Goal: Task Accomplishment & Management: Use online tool/utility

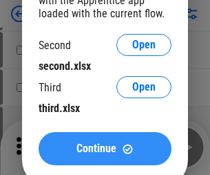
click at [105, 148] on span "Continue" at bounding box center [97, 148] width 40 height 11
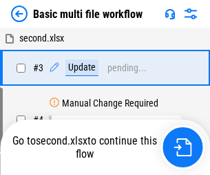
scroll to position [147, 0]
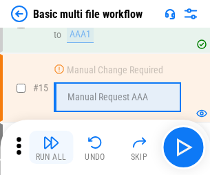
click at [51, 147] on img "button" at bounding box center [51, 142] width 17 height 17
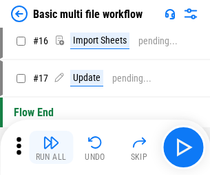
click at [51, 147] on img "button" at bounding box center [51, 142] width 17 height 17
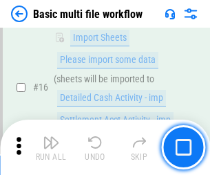
scroll to position [919, 0]
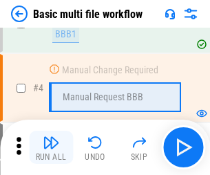
click at [51, 147] on img "button" at bounding box center [51, 142] width 17 height 17
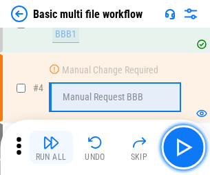
scroll to position [147, 0]
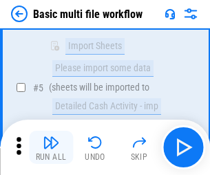
click at [51, 147] on img "button" at bounding box center [51, 142] width 17 height 17
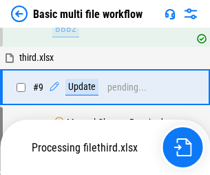
scroll to position [647, 0]
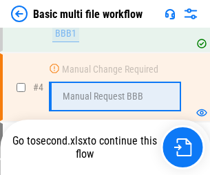
scroll to position [147, 0]
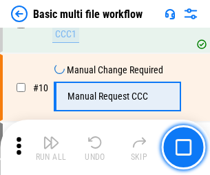
click at [51, 147] on img "button" at bounding box center [51, 142] width 17 height 17
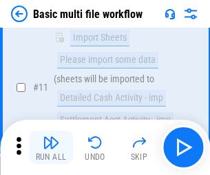
click at [51, 147] on img "button" at bounding box center [51, 142] width 17 height 17
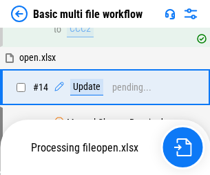
scroll to position [722, 0]
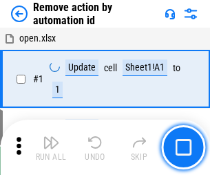
scroll to position [51, 0]
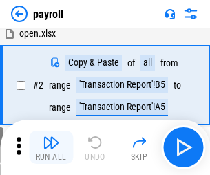
click at [51, 147] on img "button" at bounding box center [51, 142] width 17 height 17
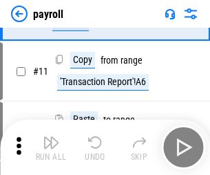
scroll to position [100, 0]
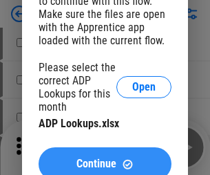
click at [105, 158] on span "Continue" at bounding box center [97, 163] width 40 height 11
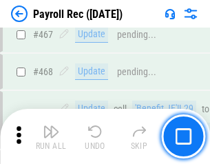
scroll to position [7355, 0]
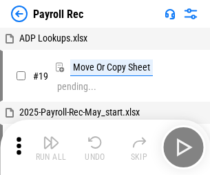
click at [51, 147] on img "button" at bounding box center [51, 142] width 17 height 17
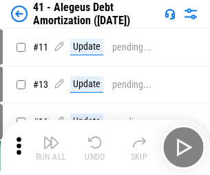
click at [51, 147] on img "button" at bounding box center [51, 142] width 17 height 17
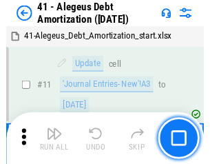
scroll to position [170, 0]
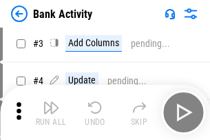
click at [51, 112] on img "button" at bounding box center [51, 107] width 17 height 17
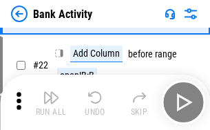
scroll to position [370, 0]
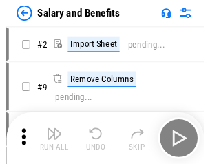
scroll to position [19, 0]
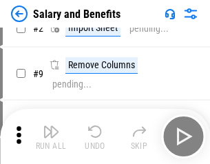
click at [51, 137] on img "button" at bounding box center [51, 132] width 17 height 17
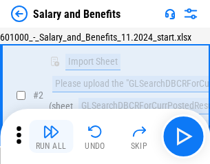
click at [51, 137] on img "button" at bounding box center [51, 132] width 17 height 17
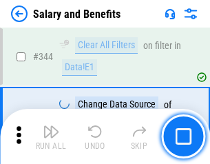
scroll to position [6462, 0]
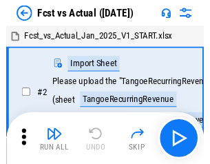
scroll to position [18, 0]
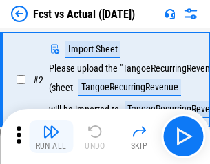
click at [51, 137] on img "button" at bounding box center [51, 132] width 17 height 17
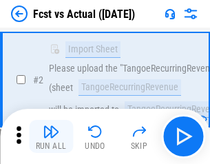
click at [51, 137] on img "button" at bounding box center [51, 132] width 17 height 17
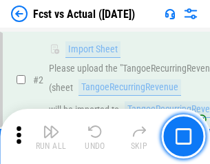
scroll to position [129, 0]
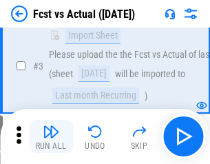
click at [51, 137] on img "button" at bounding box center [51, 132] width 17 height 17
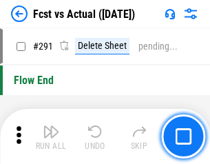
scroll to position [6532, 0]
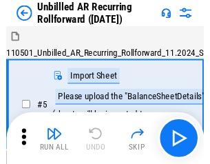
scroll to position [30, 0]
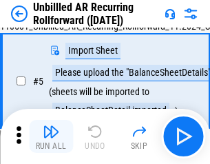
click at [51, 137] on img "button" at bounding box center [51, 132] width 17 height 17
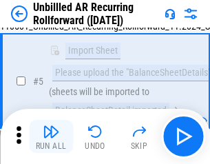
click at [51, 137] on img "button" at bounding box center [51, 132] width 17 height 17
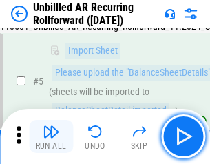
scroll to position [130, 0]
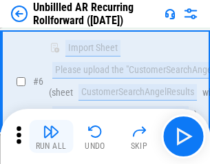
click at [51, 137] on img "button" at bounding box center [51, 132] width 17 height 17
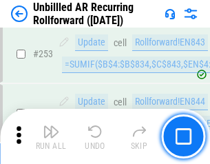
scroll to position [4688, 0]
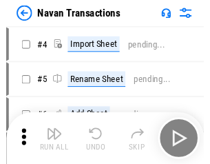
scroll to position [22, 0]
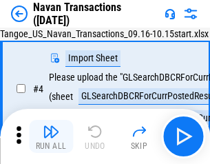
click at [51, 137] on img "button" at bounding box center [51, 132] width 17 height 17
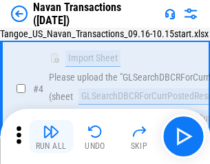
click at [51, 137] on img "button" at bounding box center [51, 132] width 17 height 17
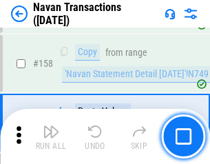
scroll to position [4475, 0]
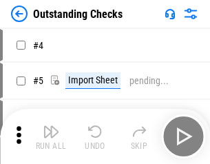
click at [51, 137] on img "button" at bounding box center [51, 132] width 17 height 17
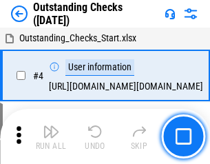
scroll to position [58, 0]
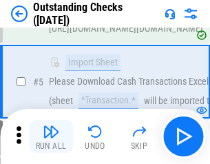
click at [51, 137] on img "button" at bounding box center [51, 132] width 17 height 17
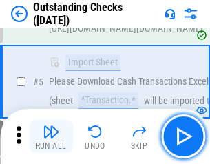
scroll to position [144, 0]
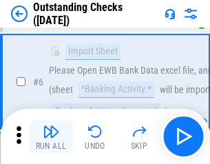
click at [51, 137] on img "button" at bounding box center [51, 132] width 17 height 17
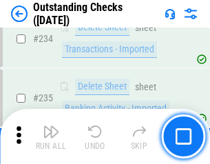
scroll to position [4191, 0]
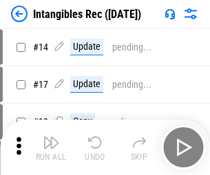
click at [51, 147] on img "button" at bounding box center [51, 142] width 17 height 17
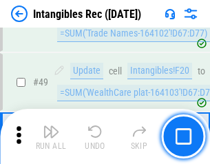
scroll to position [538, 0]
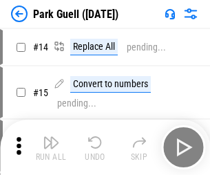
click at [51, 137] on img "button" at bounding box center [51, 142] width 17 height 17
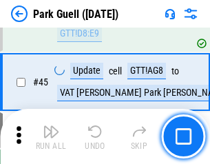
scroll to position [1726, 0]
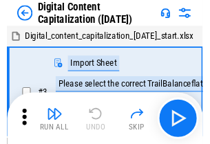
scroll to position [40, 0]
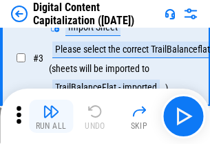
click at [51, 116] on img "button" at bounding box center [51, 111] width 17 height 17
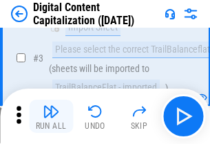
click at [51, 116] on img "button" at bounding box center [51, 111] width 17 height 17
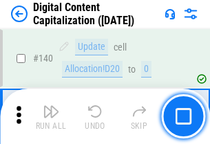
scroll to position [1464, 0]
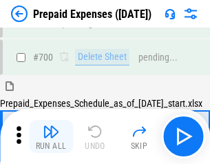
click at [51, 137] on img "button" at bounding box center [51, 132] width 17 height 17
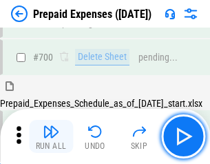
scroll to position [3714, 0]
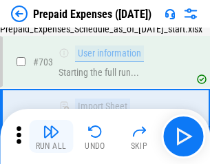
click at [51, 137] on img "button" at bounding box center [51, 132] width 17 height 17
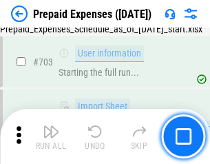
scroll to position [3795, 0]
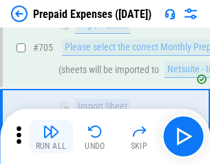
click at [51, 137] on img "button" at bounding box center [51, 132] width 17 height 17
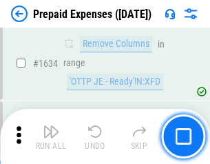
scroll to position [13438, 0]
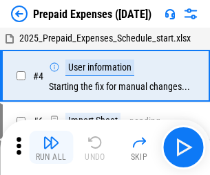
click at [51, 147] on img "button" at bounding box center [51, 142] width 17 height 17
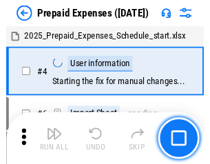
scroll to position [61, 0]
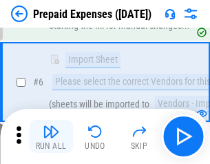
click at [51, 137] on img "button" at bounding box center [51, 132] width 17 height 17
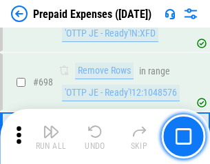
scroll to position [4806, 0]
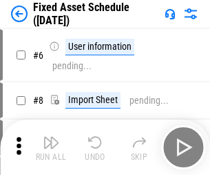
click at [51, 147] on img "button" at bounding box center [51, 142] width 17 height 17
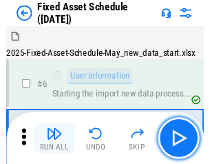
scroll to position [75, 0]
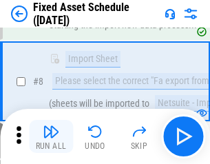
click at [51, 137] on img "button" at bounding box center [51, 132] width 17 height 17
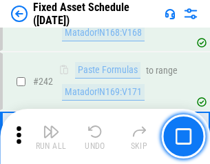
scroll to position [4275, 0]
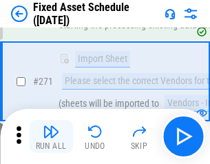
click at [51, 137] on img "button" at bounding box center [51, 132] width 17 height 17
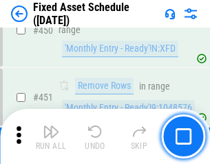
scroll to position [6170, 0]
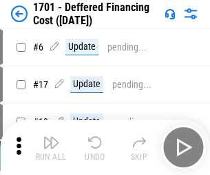
click at [51, 147] on img "button" at bounding box center [51, 142] width 17 height 17
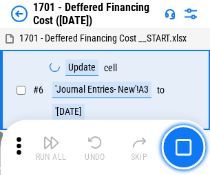
scroll to position [166, 0]
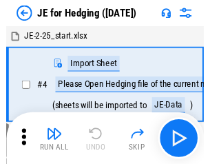
scroll to position [2, 0]
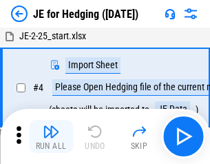
click at [51, 137] on img "button" at bounding box center [51, 132] width 17 height 17
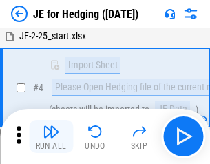
click at [51, 137] on img "button" at bounding box center [51, 132] width 17 height 17
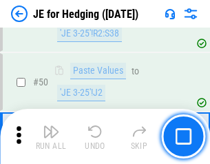
scroll to position [894, 0]
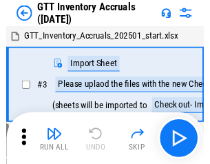
scroll to position [2, 0]
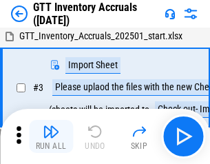
click at [51, 137] on img "button" at bounding box center [51, 132] width 17 height 17
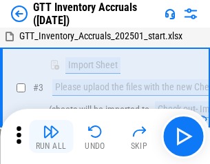
click at [51, 137] on img "button" at bounding box center [51, 132] width 17 height 17
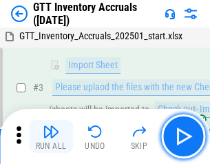
scroll to position [89, 0]
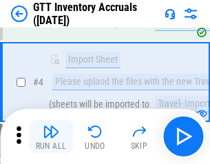
click at [51, 137] on img "button" at bounding box center [51, 132] width 17 height 17
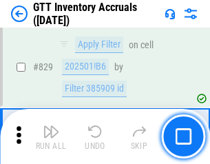
scroll to position [10476, 0]
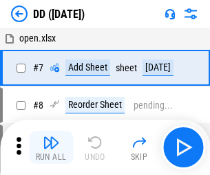
click at [51, 147] on img "button" at bounding box center [51, 142] width 17 height 17
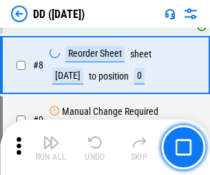
scroll to position [133, 0]
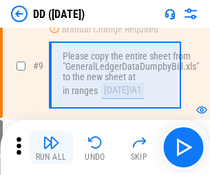
click at [51, 147] on img "button" at bounding box center [51, 142] width 17 height 17
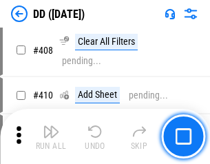
scroll to position [6175, 0]
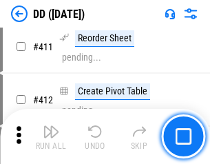
click at [51, 137] on img "button" at bounding box center [51, 132] width 17 height 17
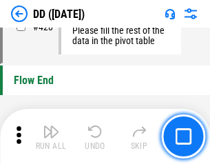
scroll to position [6606, 0]
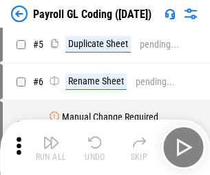
click at [51, 147] on img "button" at bounding box center [51, 142] width 17 height 17
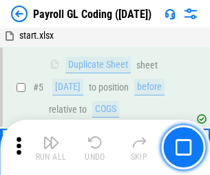
scroll to position [166, 0]
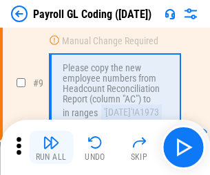
click at [51, 147] on img "button" at bounding box center [51, 142] width 17 height 17
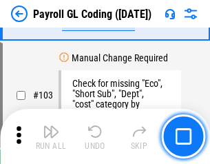
scroll to position [3238, 0]
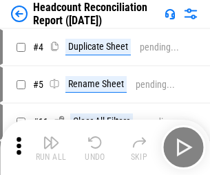
click at [51, 147] on img "button" at bounding box center [51, 142] width 17 height 17
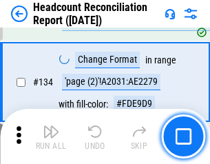
scroll to position [1659, 0]
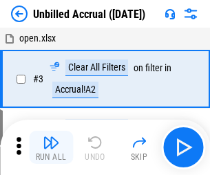
click at [51, 147] on img "button" at bounding box center [51, 142] width 17 height 17
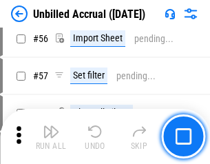
scroll to position [1441, 0]
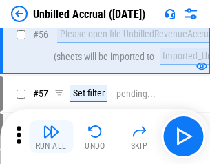
click at [51, 137] on img "button" at bounding box center [51, 132] width 17 height 17
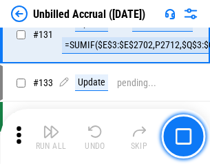
scroll to position [4111, 0]
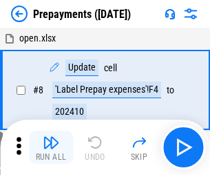
click at [51, 147] on img "button" at bounding box center [51, 142] width 17 height 17
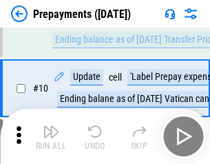
scroll to position [86, 0]
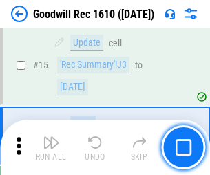
scroll to position [236, 0]
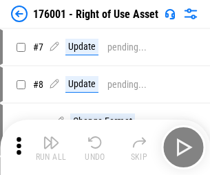
click at [51, 147] on img "button" at bounding box center [51, 142] width 17 height 17
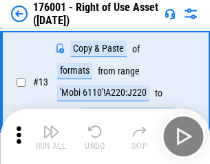
scroll to position [89, 0]
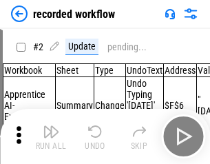
click at [51, 137] on img "button" at bounding box center [51, 132] width 17 height 17
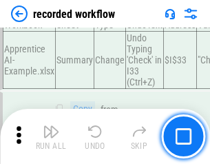
scroll to position [4314, 0]
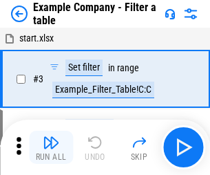
click at [51, 147] on img "button" at bounding box center [51, 142] width 17 height 17
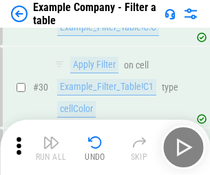
scroll to position [1263, 0]
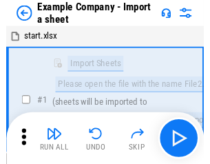
scroll to position [21, 0]
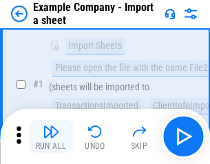
click at [51, 137] on img "button" at bounding box center [51, 132] width 17 height 17
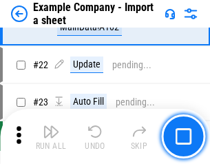
scroll to position [305, 0]
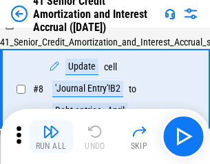
click at [51, 137] on img "button" at bounding box center [51, 132] width 17 height 17
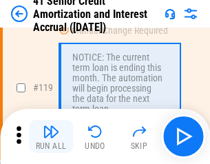
click at [51, 137] on img "button" at bounding box center [51, 132] width 17 height 17
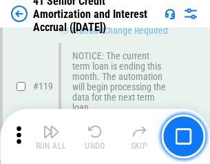
scroll to position [1302, 0]
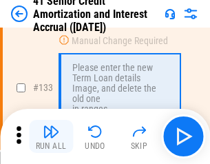
click at [51, 137] on img "button" at bounding box center [51, 132] width 17 height 17
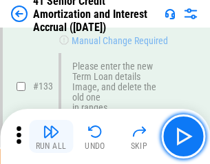
scroll to position [1442, 0]
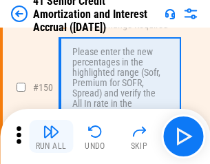
click at [51, 137] on img "button" at bounding box center [51, 132] width 17 height 17
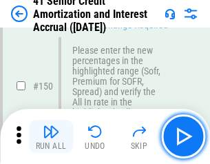
scroll to position [1587, 0]
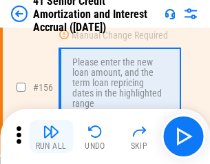
click at [51, 137] on img "button" at bounding box center [51, 132] width 17 height 17
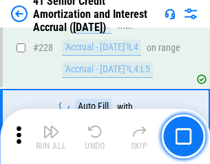
scroll to position [3091, 0]
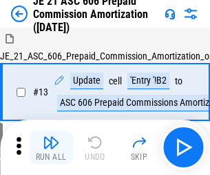
click at [51, 137] on img "button" at bounding box center [51, 142] width 17 height 17
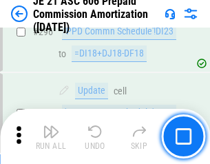
scroll to position [2540, 0]
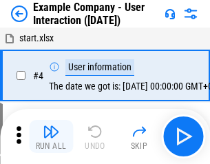
click at [51, 137] on img "button" at bounding box center [51, 132] width 17 height 17
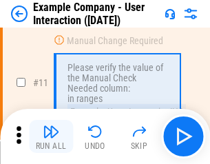
click at [51, 137] on img "button" at bounding box center [51, 132] width 17 height 17
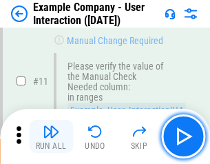
scroll to position [299, 0]
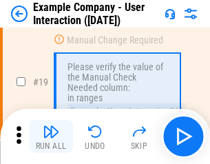
click at [51, 137] on img "button" at bounding box center [51, 132] width 17 height 17
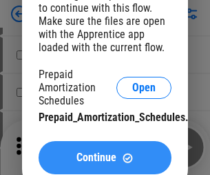
click at [105, 157] on span "Continue" at bounding box center [97, 157] width 40 height 11
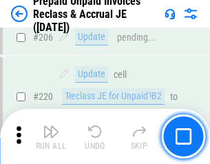
scroll to position [1789, 0]
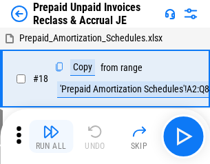
click at [51, 137] on img "button" at bounding box center [51, 132] width 17 height 17
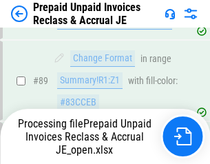
scroll to position [1126, 0]
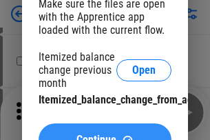
click at [105, 135] on span "Continue" at bounding box center [97, 140] width 40 height 11
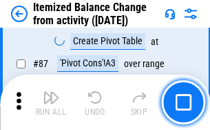
scroll to position [1349, 0]
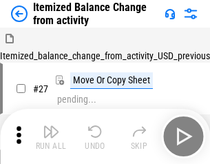
scroll to position [21, 0]
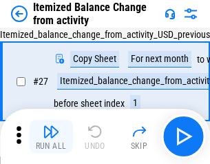
click at [51, 137] on img "button" at bounding box center [51, 132] width 17 height 17
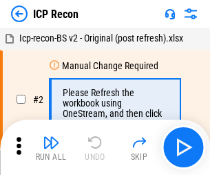
scroll to position [6, 0]
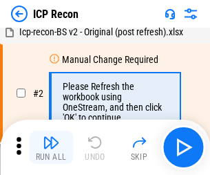
click at [51, 147] on img "button" at bounding box center [51, 142] width 17 height 17
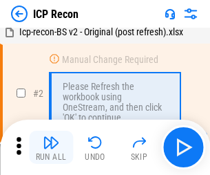
click at [51, 147] on img "button" at bounding box center [51, 142] width 17 height 17
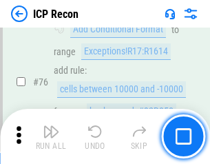
scroll to position [1240, 0]
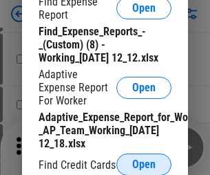
click at [144, 164] on span "Open" at bounding box center [144, 164] width 23 height 11
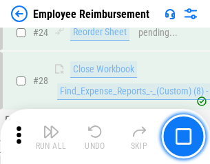
scroll to position [645, 0]
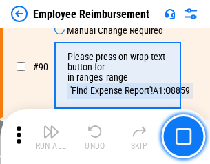
click at [51, 137] on img "button" at bounding box center [51, 132] width 17 height 17
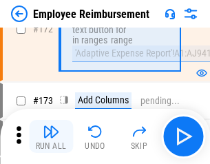
click at [51, 137] on img "button" at bounding box center [51, 132] width 17 height 17
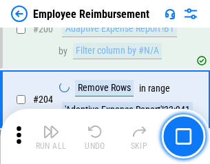
scroll to position [3492, 0]
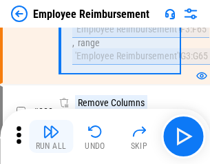
click at [51, 137] on img "button" at bounding box center [51, 132] width 17 height 17
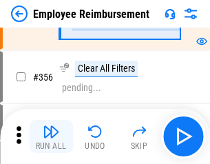
click at [51, 137] on img "button" at bounding box center [51, 132] width 17 height 17
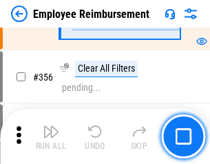
scroll to position [7353, 0]
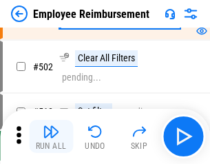
click at [51, 137] on img "button" at bounding box center [51, 132] width 17 height 17
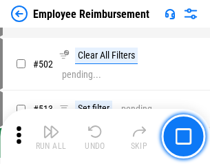
scroll to position [8772, 0]
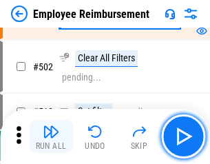
click at [51, 137] on img "button" at bounding box center [51, 132] width 17 height 17
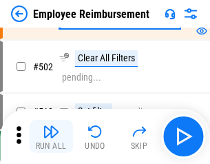
click at [51, 137] on img "button" at bounding box center [51, 132] width 17 height 17
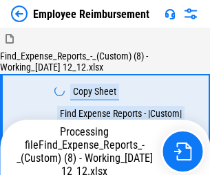
scroll to position [47, 0]
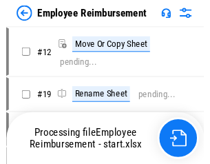
scroll to position [47, 0]
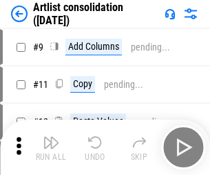
click at [51, 147] on img "button" at bounding box center [51, 142] width 17 height 17
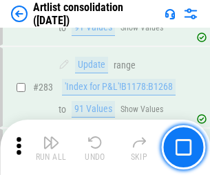
scroll to position [5708, 0]
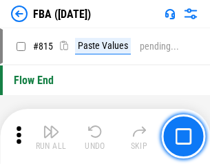
scroll to position [12355, 0]
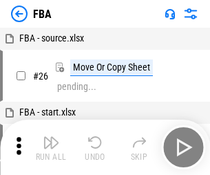
scroll to position [14, 0]
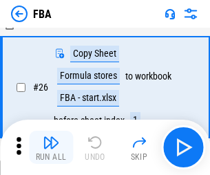
click at [51, 147] on img "button" at bounding box center [51, 142] width 17 height 17
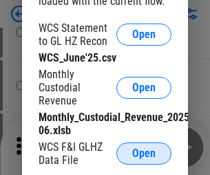
click at [144, 153] on span "Open" at bounding box center [144, 153] width 23 height 11
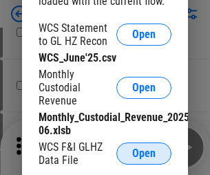
click at [144, 153] on span "Open" at bounding box center [144, 153] width 23 height 11
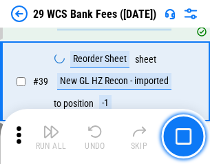
scroll to position [275, 0]
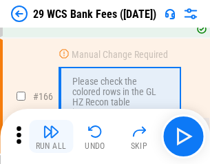
click at [51, 137] on img "button" at bounding box center [51, 132] width 17 height 17
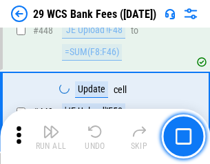
scroll to position [6683, 0]
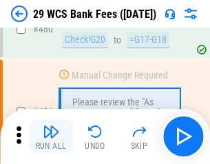
click at [51, 137] on img "button" at bounding box center [51, 132] width 17 height 17
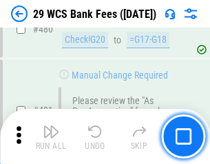
scroll to position [7117, 0]
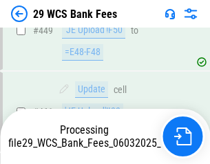
scroll to position [6938, 0]
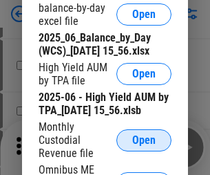
click at [144, 146] on span "Open" at bounding box center [144, 140] width 23 height 11
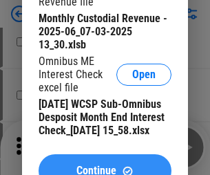
click at [105, 165] on span "Continue" at bounding box center [97, 170] width 40 height 11
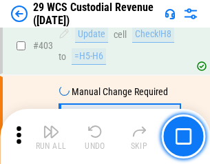
scroll to position [6393, 0]
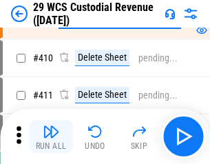
click at [51, 137] on img "button" at bounding box center [51, 132] width 17 height 17
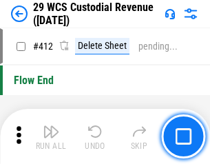
scroll to position [6591, 0]
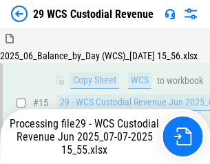
scroll to position [1034, 0]
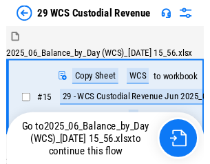
scroll to position [26, 0]
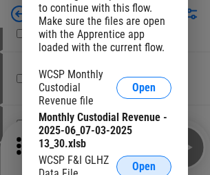
click at [144, 164] on span "Open" at bounding box center [144, 166] width 23 height 11
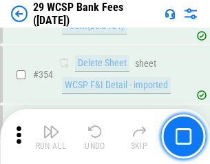
scroll to position [4588, 0]
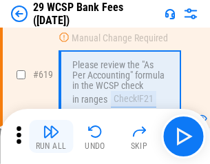
click at [51, 137] on img "button" at bounding box center [51, 132] width 17 height 17
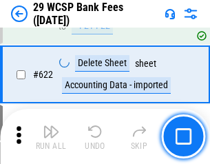
scroll to position [7630, 0]
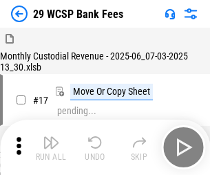
click at [51, 137] on img "button" at bounding box center [51, 142] width 17 height 17
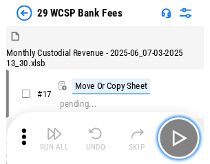
scroll to position [33, 0]
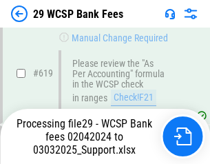
scroll to position [7614, 0]
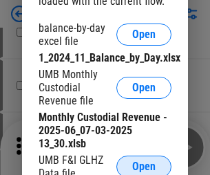
click at [144, 164] on span "Open" at bounding box center [144, 166] width 23 height 11
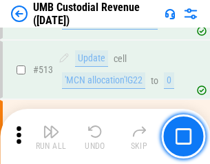
scroll to position [6676, 0]
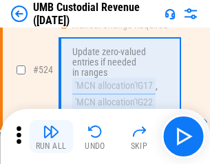
click at [51, 137] on img "button" at bounding box center [51, 132] width 17 height 17
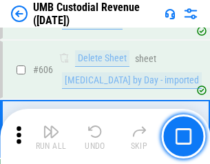
scroll to position [7967, 0]
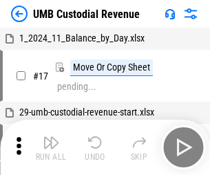
scroll to position [10, 0]
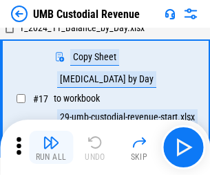
click at [51, 147] on img "button" at bounding box center [51, 142] width 17 height 17
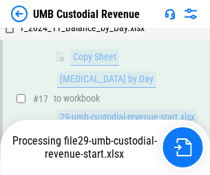
scroll to position [273, 0]
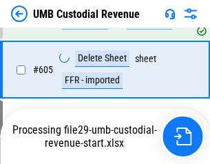
scroll to position [7935, 0]
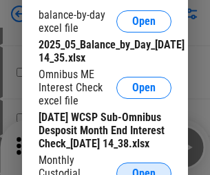
click at [144, 168] on span "Open" at bounding box center [144, 173] width 23 height 11
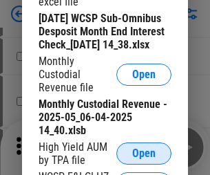
click at [144, 159] on span "Open" at bounding box center [144, 153] width 23 height 11
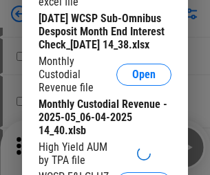
scroll to position [265, 0]
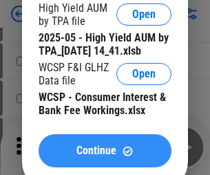
click at [105, 156] on span "Continue" at bounding box center [97, 150] width 40 height 11
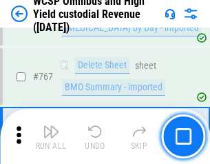
scroll to position [11246, 0]
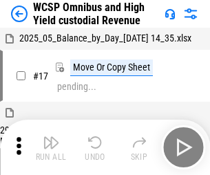
click at [51, 137] on img "button" at bounding box center [51, 142] width 17 height 17
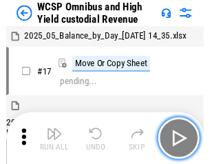
scroll to position [8, 0]
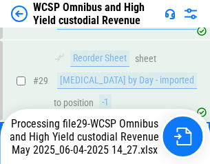
scroll to position [287, 0]
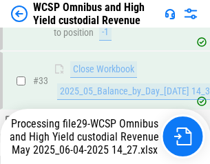
scroll to position [683, 0]
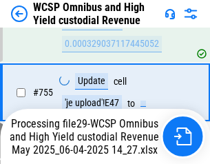
scroll to position [11096, 0]
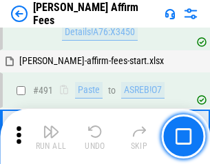
scroll to position [3753, 0]
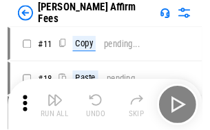
scroll to position [14, 0]
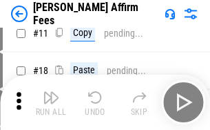
click at [51, 102] on img "button" at bounding box center [51, 97] width 17 height 17
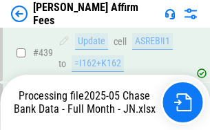
scroll to position [3620, 0]
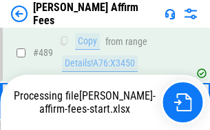
scroll to position [3620, 0]
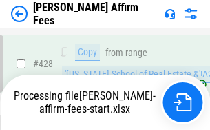
scroll to position [2840, 0]
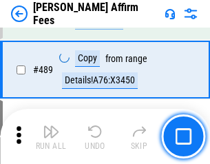
scroll to position [3602, 0]
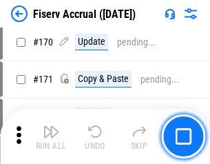
scroll to position [2972, 0]
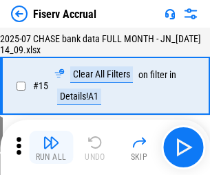
click at [51, 147] on img "button" at bounding box center [51, 142] width 17 height 17
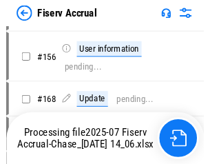
scroll to position [3460, 0]
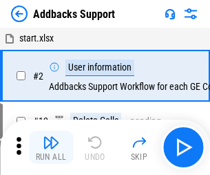
click at [51, 137] on img "button" at bounding box center [51, 142] width 17 height 17
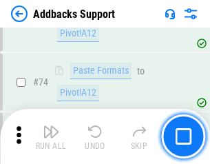
scroll to position [1005, 0]
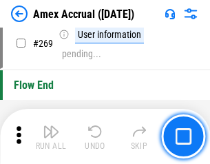
scroll to position [4042, 0]
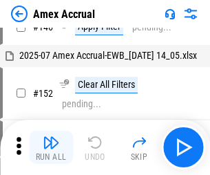
click at [51, 147] on img "button" at bounding box center [51, 142] width 17 height 17
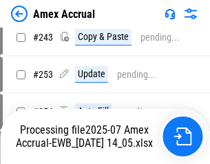
scroll to position [4026, 0]
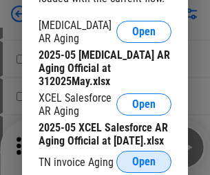
click at [144, 157] on span "Open" at bounding box center [144, 161] width 23 height 11
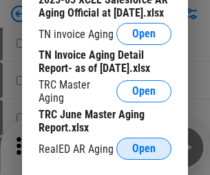
click at [144, 144] on span "Open" at bounding box center [144, 148] width 23 height 11
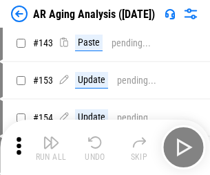
scroll to position [526, 0]
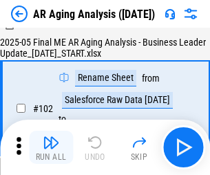
click at [51, 147] on img "button" at bounding box center [51, 142] width 17 height 17
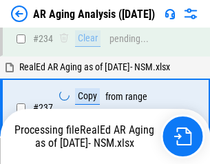
scroll to position [2139, 0]
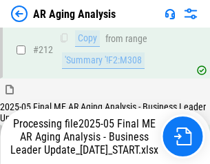
scroll to position [2124, 0]
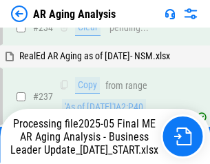
scroll to position [2124, 0]
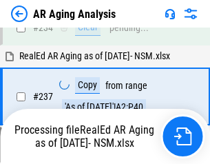
scroll to position [2124, 0]
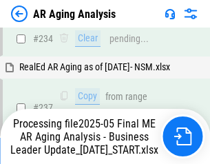
scroll to position [2124, 0]
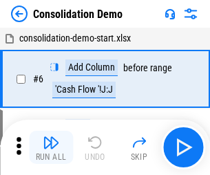
click at [51, 147] on img "button" at bounding box center [51, 142] width 17 height 17
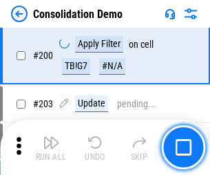
scroll to position [4328, 0]
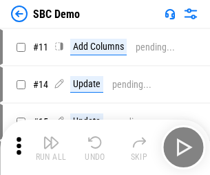
click at [51, 147] on img "button" at bounding box center [51, 142] width 17 height 17
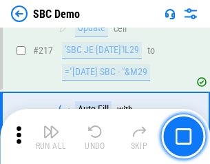
scroll to position [3407, 0]
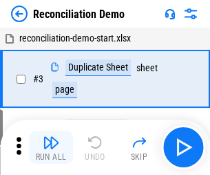
click at [51, 147] on img "button" at bounding box center [51, 142] width 17 height 17
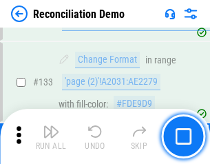
scroll to position [1639, 0]
